Goal: Task Accomplishment & Management: Manage account settings

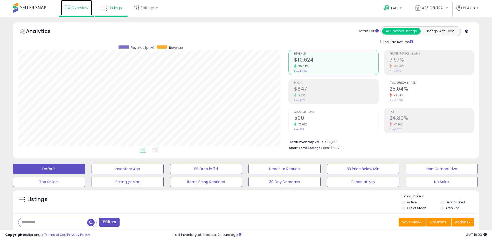
click at [77, 4] on link "Overview" at bounding box center [76, 8] width 31 height 16
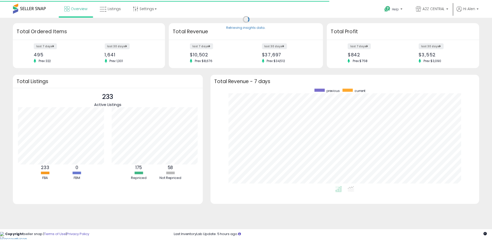
scroll to position [98, 258]
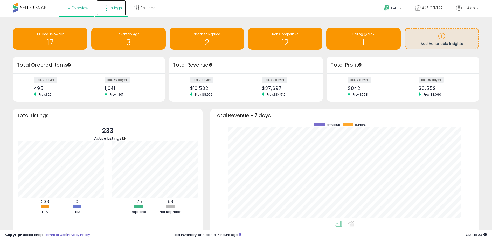
click at [111, 9] on span "Listings" at bounding box center [114, 7] width 13 height 5
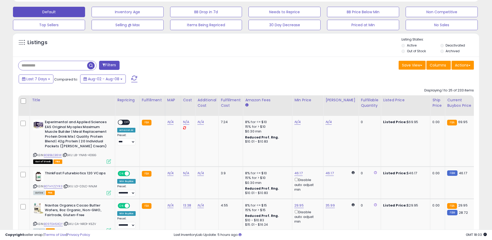
scroll to position [156, 0]
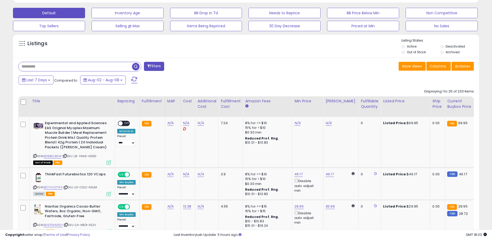
click at [31, 66] on input "text" at bounding box center [75, 66] width 114 height 9
paste input "**********"
type input "**********"
click at [137, 64] on span "button" at bounding box center [136, 67] width 8 height 8
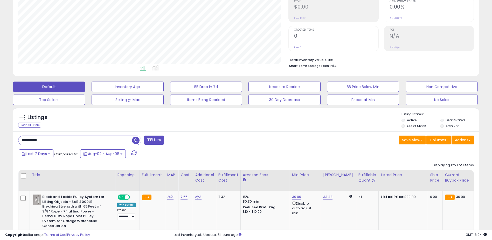
scroll to position [128, 0]
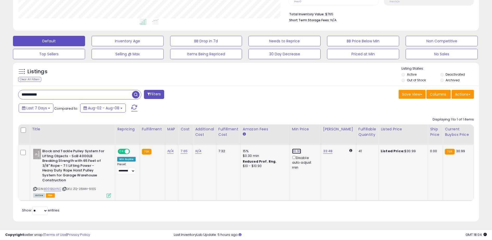
click at [295, 150] on link "30.99" at bounding box center [296, 150] width 9 height 5
drag, startPoint x: 278, startPoint y: 134, endPoint x: 238, endPoint y: 127, distance: 39.7
click at [238, 127] on table "Title Repricing" at bounding box center [406, 162] width 777 height 77
type input "*****"
click at [253, 98] on div "Save View Save As New View Update Current View Columns Actions Import Export Vi…" at bounding box center [362, 95] width 232 height 10
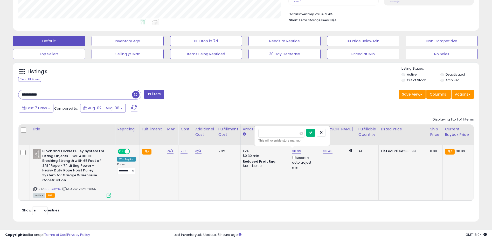
click at [312, 132] on icon "submit" at bounding box center [310, 132] width 3 height 3
click at [261, 95] on div "Save View Save As New View Update Current View Columns Actions Import Export Vi…" at bounding box center [362, 95] width 232 height 10
